Goal: Task Accomplishment & Management: Complete application form

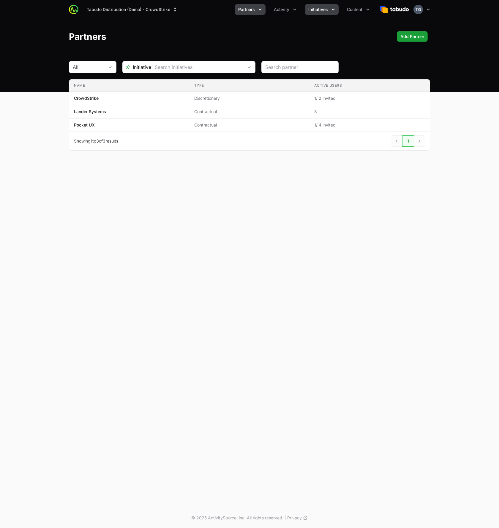
click at [323, 14] on div "Tabudo Distribution (Demo) - CrowdStrike Partners Activity Initiatives Content …" at bounding box center [249, 9] width 361 height 19
click at [322, 12] on span "Initiatives" at bounding box center [318, 10] width 20 height 6
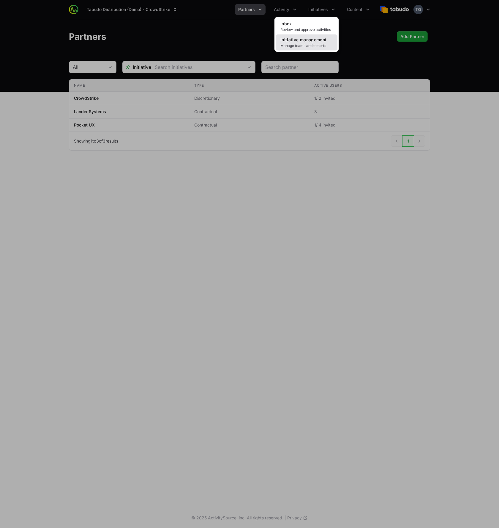
click at [312, 43] on span "Manage teams and cohorts" at bounding box center [306, 45] width 52 height 5
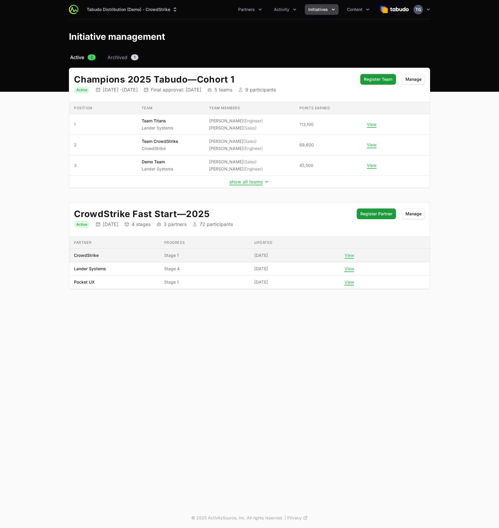
click at [205, 253] on span "Stage 1" at bounding box center [204, 255] width 81 height 6
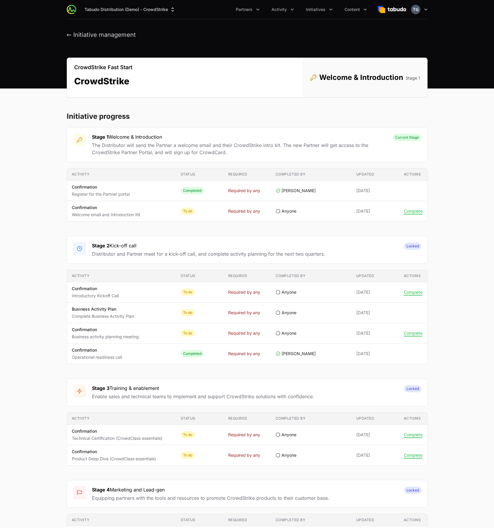
click at [209, 124] on section "Initiative progress Stage 1 Welcome & Introduction The Distributor will send th…" at bounding box center [247, 350] width 361 height 476
click at [317, 9] on span "Initiatives" at bounding box center [316, 10] width 20 height 6
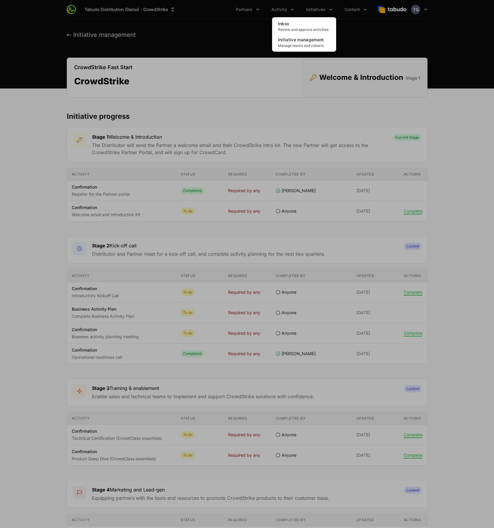
drag, startPoint x: 247, startPoint y: 31, endPoint x: 250, endPoint y: 29, distance: 3.3
click at [246, 31] on div "Initiatives menu" at bounding box center [247, 264] width 494 height 528
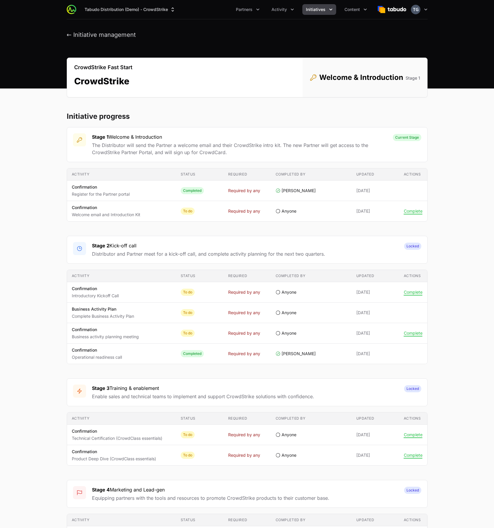
drag, startPoint x: 336, startPoint y: 11, endPoint x: 320, endPoint y: 10, distance: 16.1
click at [335, 11] on ul "Partners Activity Initiatives Content" at bounding box center [301, 9] width 138 height 11
click at [316, 9] on span "Initiatives" at bounding box center [316, 10] width 20 height 6
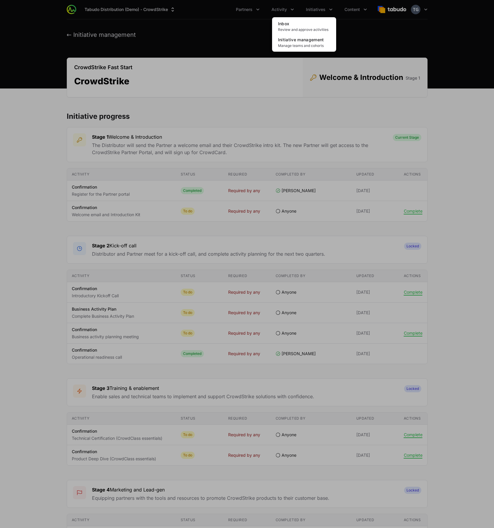
drag, startPoint x: 272, startPoint y: 11, endPoint x: 289, endPoint y: 11, distance: 17.5
click at [272, 11] on div "Initiatives menu" at bounding box center [247, 264] width 494 height 528
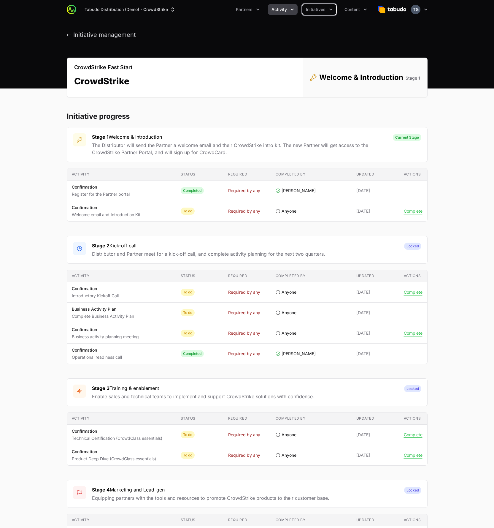
click at [291, 11] on icon "Activity menu" at bounding box center [292, 10] width 6 height 6
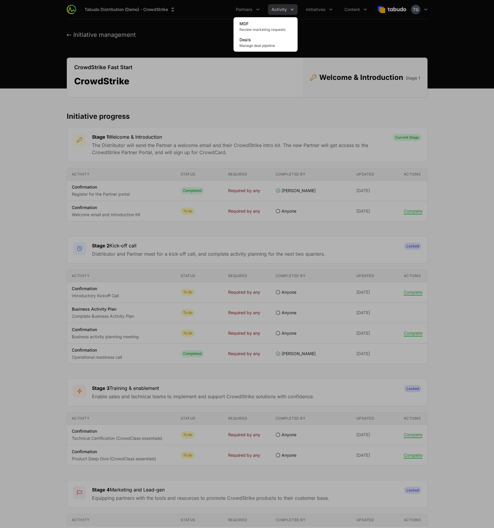
click at [288, 10] on div "Activity menu" at bounding box center [247, 264] width 494 height 528
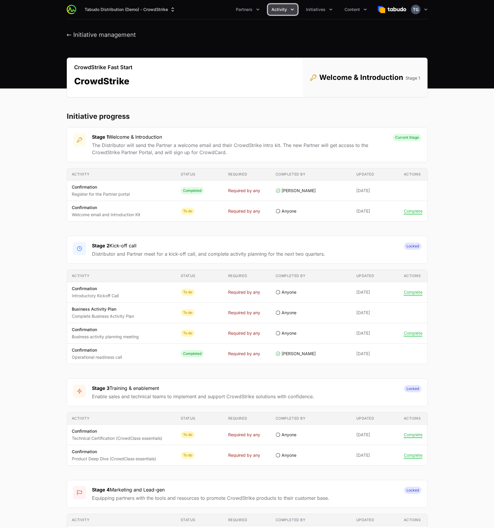
click at [287, 10] on span "Activity" at bounding box center [279, 10] width 15 height 6
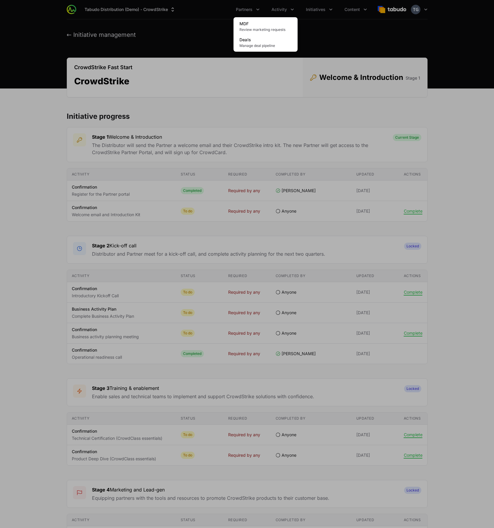
click at [360, 42] on div "Activity menu" at bounding box center [247, 264] width 494 height 528
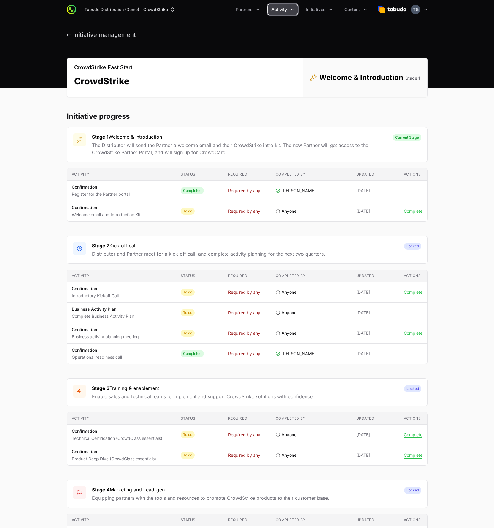
click at [294, 9] on icon "Activity menu" at bounding box center [292, 10] width 6 height 6
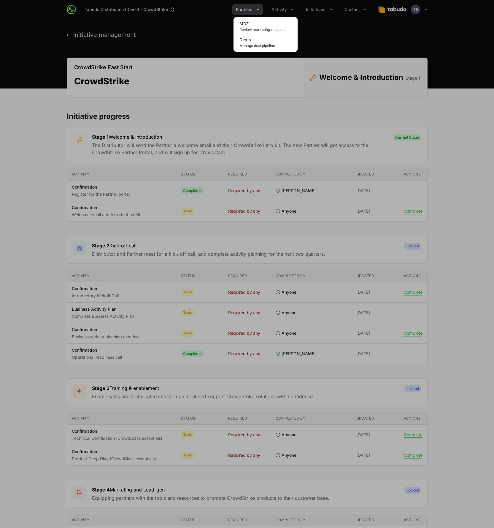
drag, startPoint x: 256, startPoint y: 7, endPoint x: 253, endPoint y: 7, distance: 3.9
click at [256, 7] on div "Activity menu" at bounding box center [247, 264] width 494 height 528
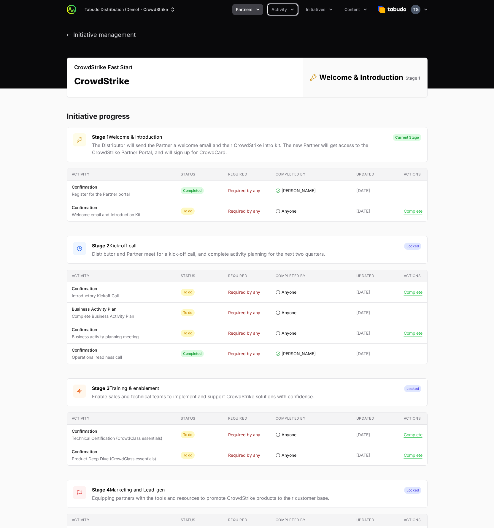
click at [252, 7] on span "Partners" at bounding box center [244, 10] width 17 height 6
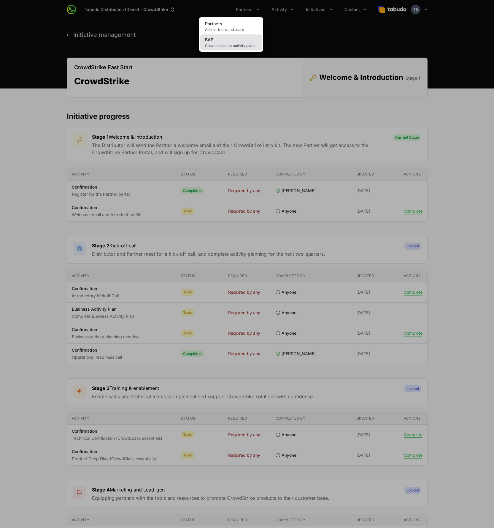
click at [248, 49] on link "BAP Create business activity plans" at bounding box center [231, 42] width 62 height 16
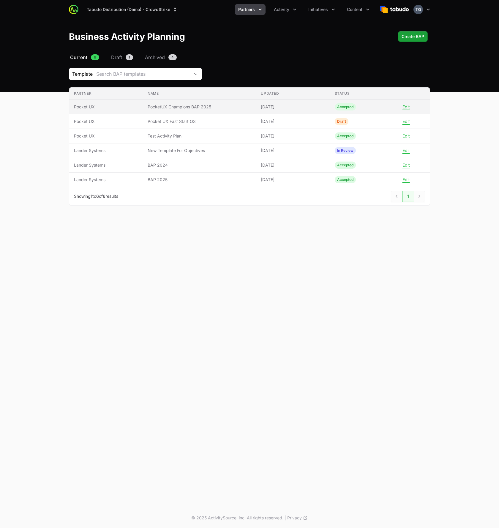
click at [198, 108] on span "PocketUX Champions BAP 2025" at bounding box center [200, 107] width 104 height 6
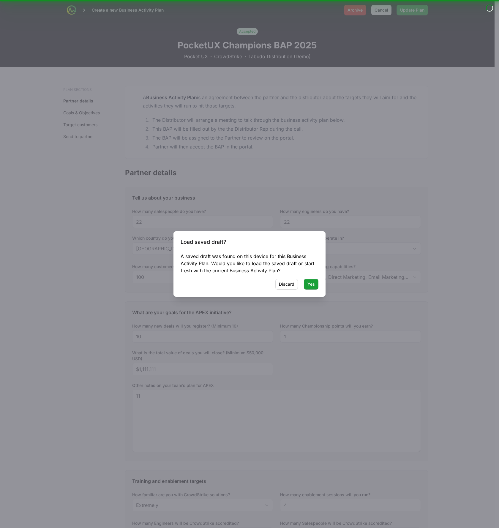
type input "[GEOGRAPHIC_DATA], [GEOGRAPHIC_DATA], [GEOGRAPHIC_DATA], [GEOGRAPHIC_DATA]"
click at [309, 282] on span "Yes" at bounding box center [310, 283] width 7 height 7
type textarea "1"
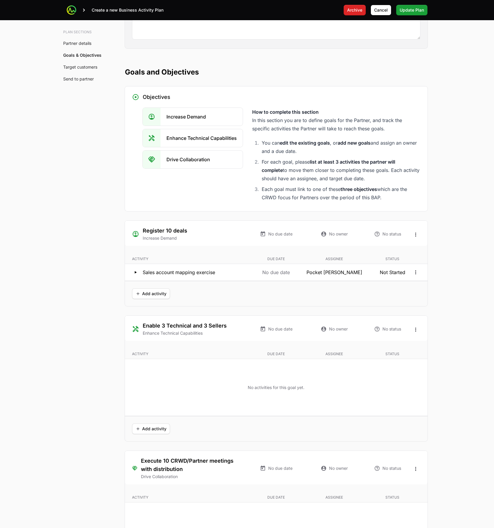
scroll to position [947, 0]
click at [379, 14] on button "[PERSON_NAME]" at bounding box center [381, 10] width 21 height 11
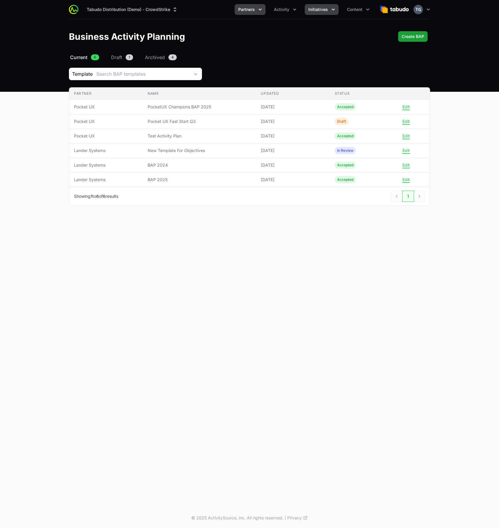
click at [308, 7] on button "Initiatives" at bounding box center [322, 9] width 34 height 11
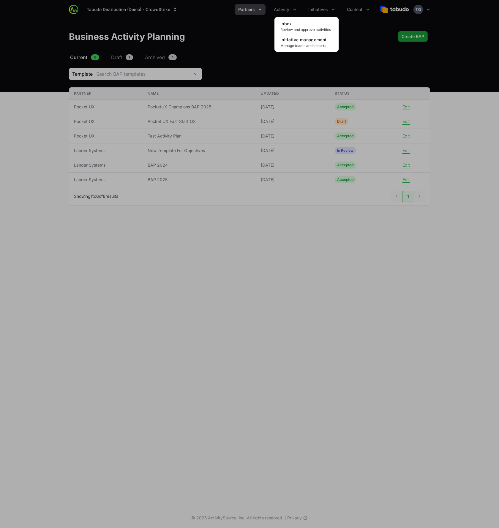
click at [271, 12] on div "Initiatives menu" at bounding box center [249, 264] width 499 height 528
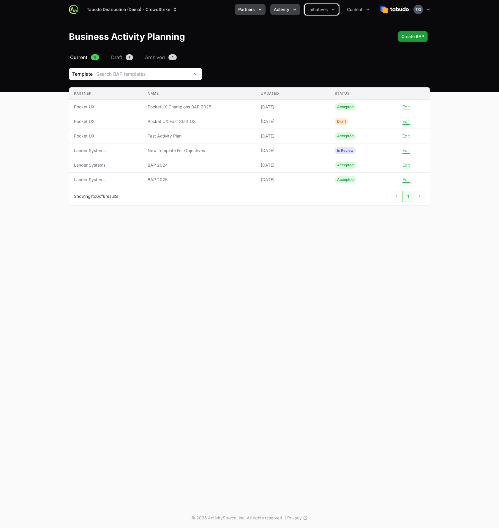
click at [282, 9] on span "Activity" at bounding box center [281, 10] width 15 height 6
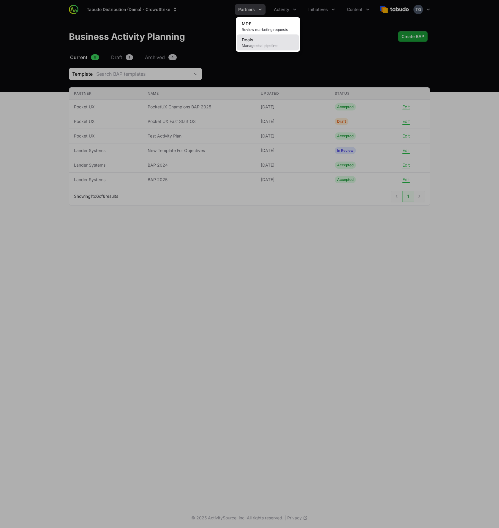
click at [283, 39] on link "Deals Manage deal pipeline" at bounding box center [268, 42] width 62 height 16
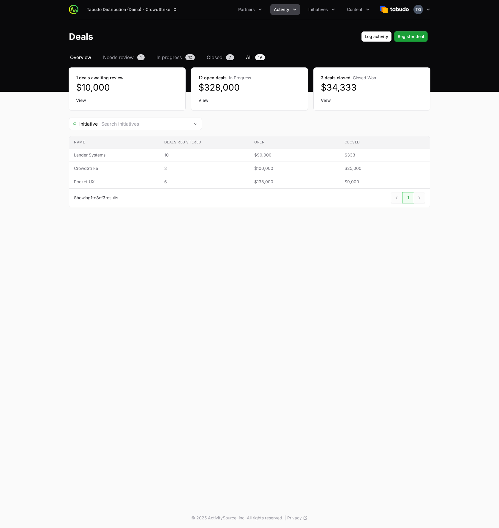
click at [250, 58] on span "All" at bounding box center [249, 57] width 6 height 7
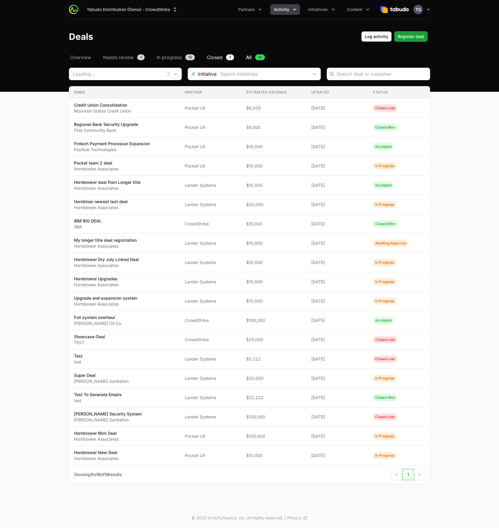
click at [218, 58] on span "Closed" at bounding box center [215, 57] width 16 height 7
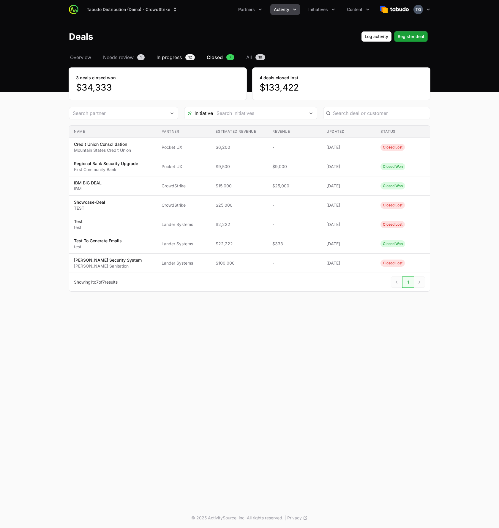
click at [174, 57] on span "In progress" at bounding box center [168, 57] width 25 height 7
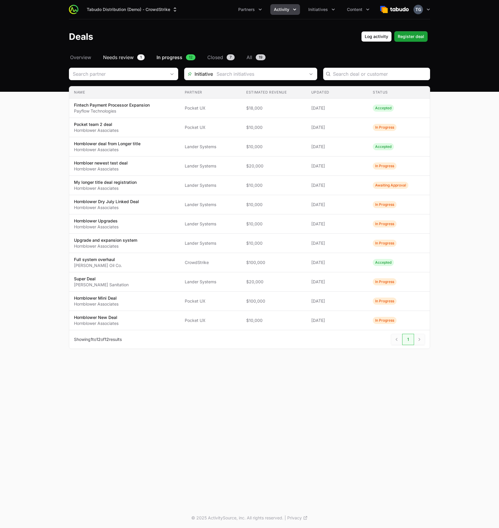
click at [123, 56] on span "Needs review" at bounding box center [118, 57] width 31 height 7
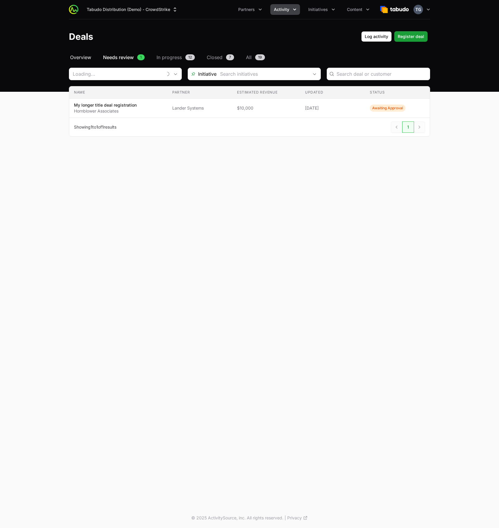
click at [78, 58] on span "Overview" at bounding box center [80, 57] width 21 height 7
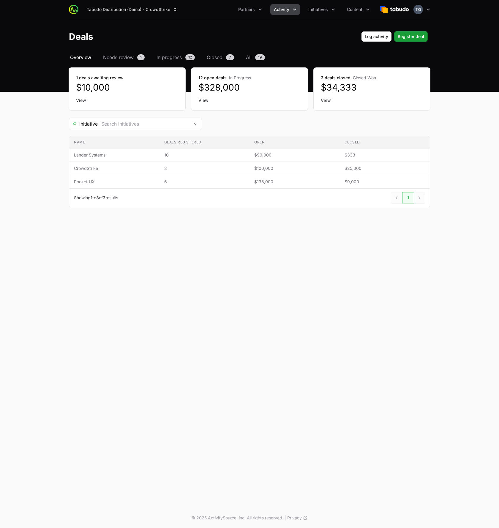
click at [104, 254] on div "Tabudo Distribution (Demo) - CrowdStrike Partners Activity Initiatives Content …" at bounding box center [249, 254] width 499 height 508
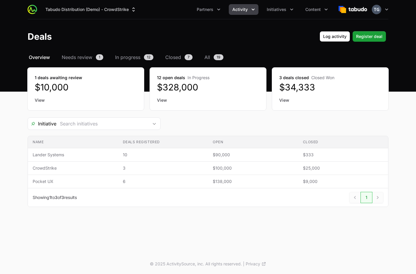
click at [250, 9] on button "Activity" at bounding box center [244, 9] width 30 height 11
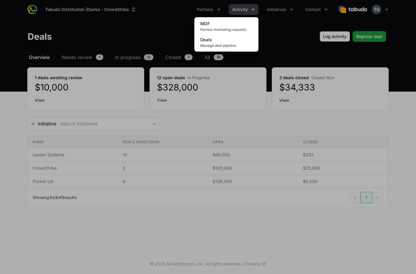
click at [250, 8] on div "Activity menu" at bounding box center [208, 137] width 416 height 274
